Goal: Navigation & Orientation: Find specific page/section

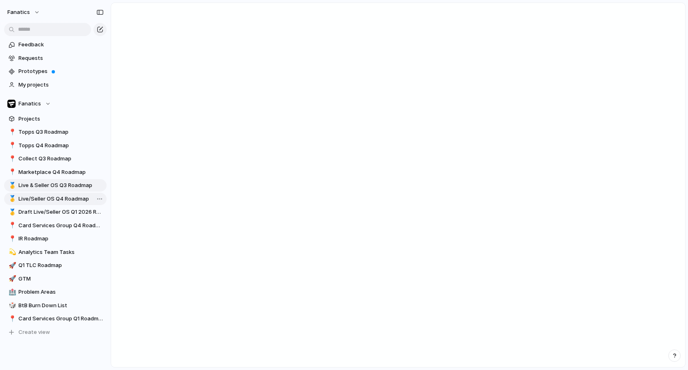
click at [64, 200] on span "Live/Seller OS Q4 Roadmap" at bounding box center [60, 199] width 85 height 8
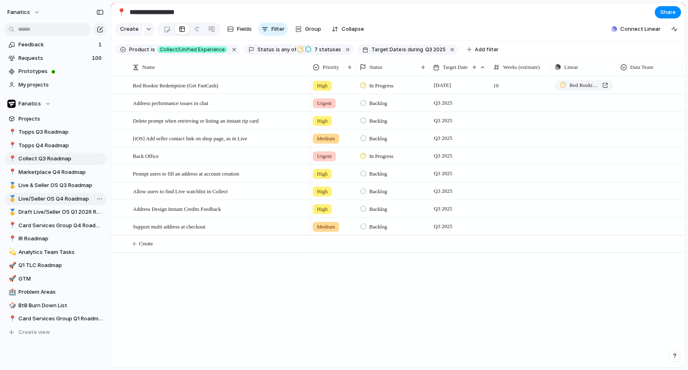
click at [46, 198] on span "Live/Seller OS Q4 Roadmap" at bounding box center [60, 199] width 85 height 8
type input "**********"
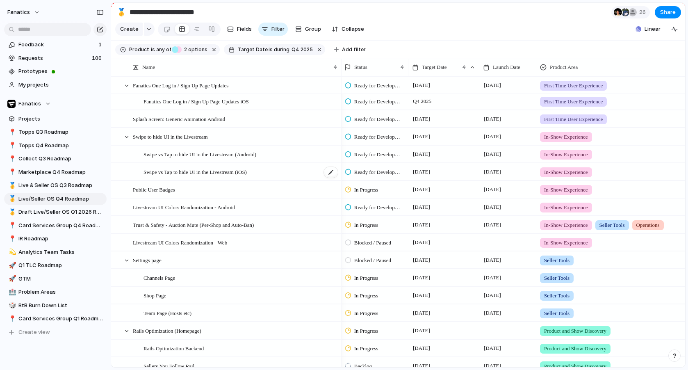
scroll to position [0, 0]
